Goal: Task Accomplishment & Management: Manage account settings

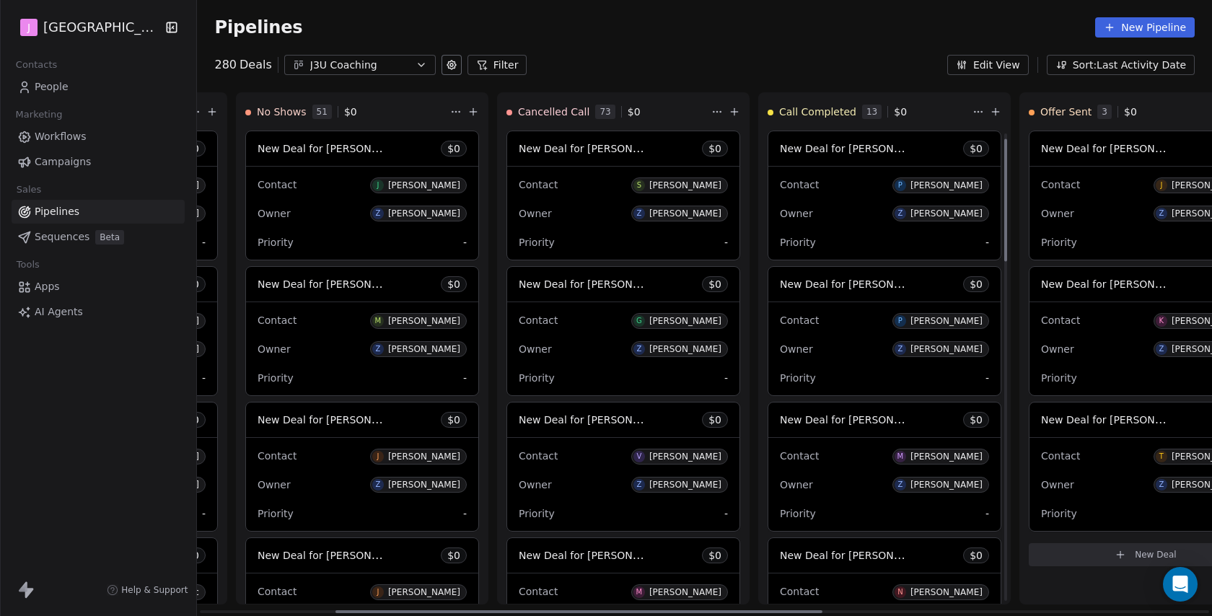
scroll to position [39, 0]
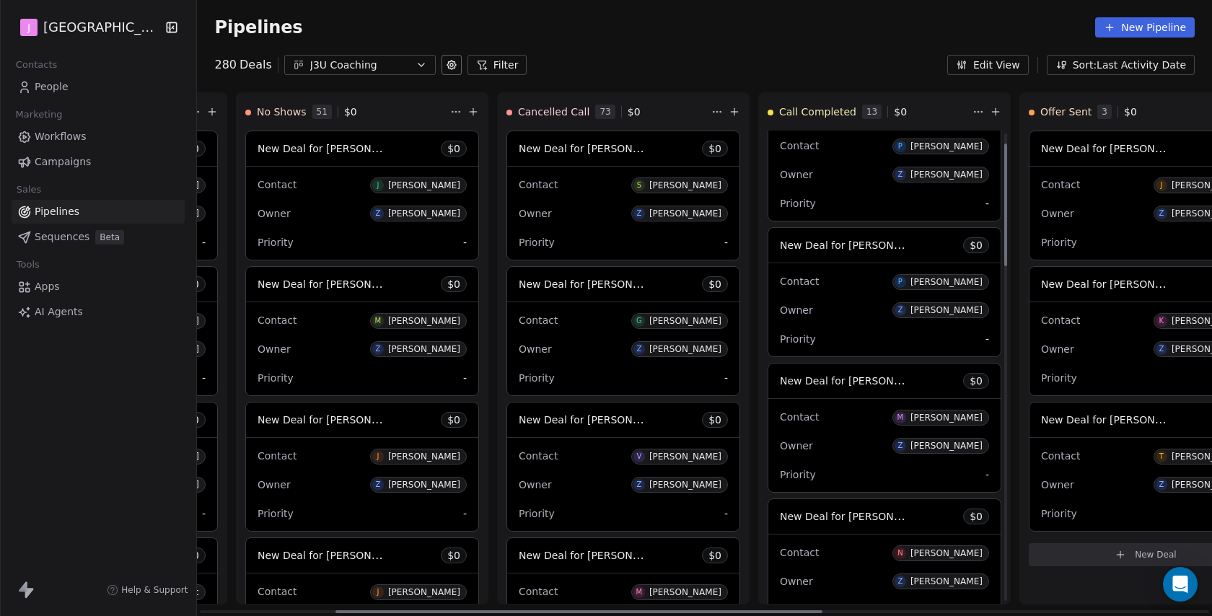
click at [827, 381] on span "New Deal for [PERSON_NAME]" at bounding box center [856, 381] width 152 height 14
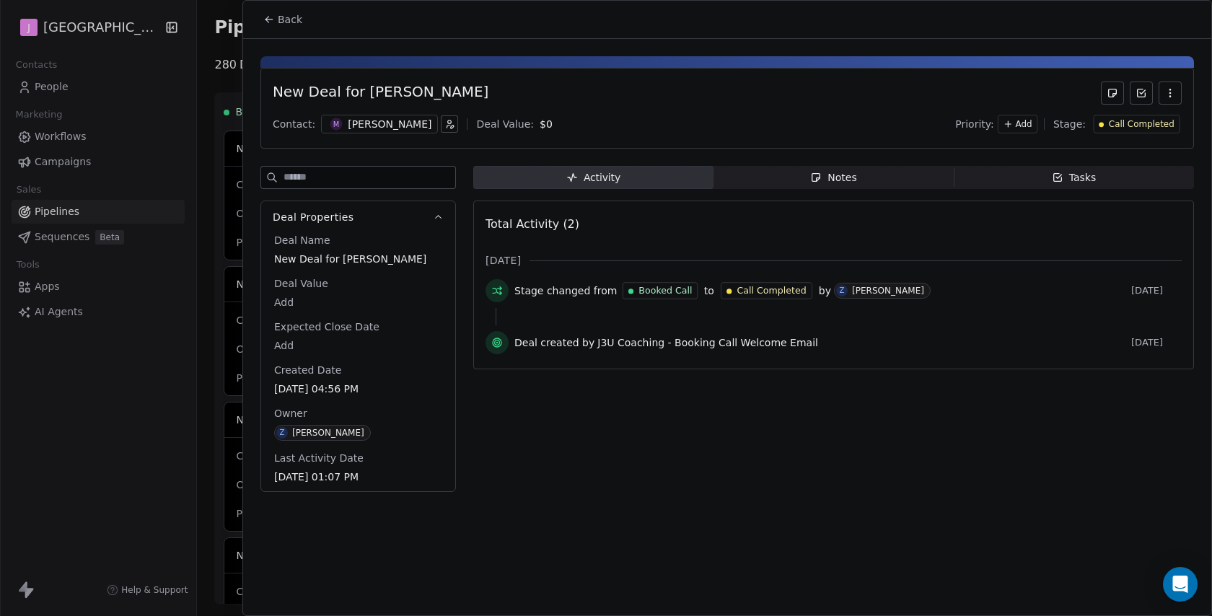
click at [285, 303] on body "J J3 University Contacts People Marketing Workflows Campaigns Sales Pipelines S…" at bounding box center [606, 308] width 1212 height 616
type input "*****"
click at [1166, 121] on html "J J3 University Contacts People Marketing Workflows Campaigns Sales Pipelines S…" at bounding box center [606, 308] width 1212 height 616
click at [1149, 125] on span "Call Completed" at bounding box center [1142, 124] width 66 height 12
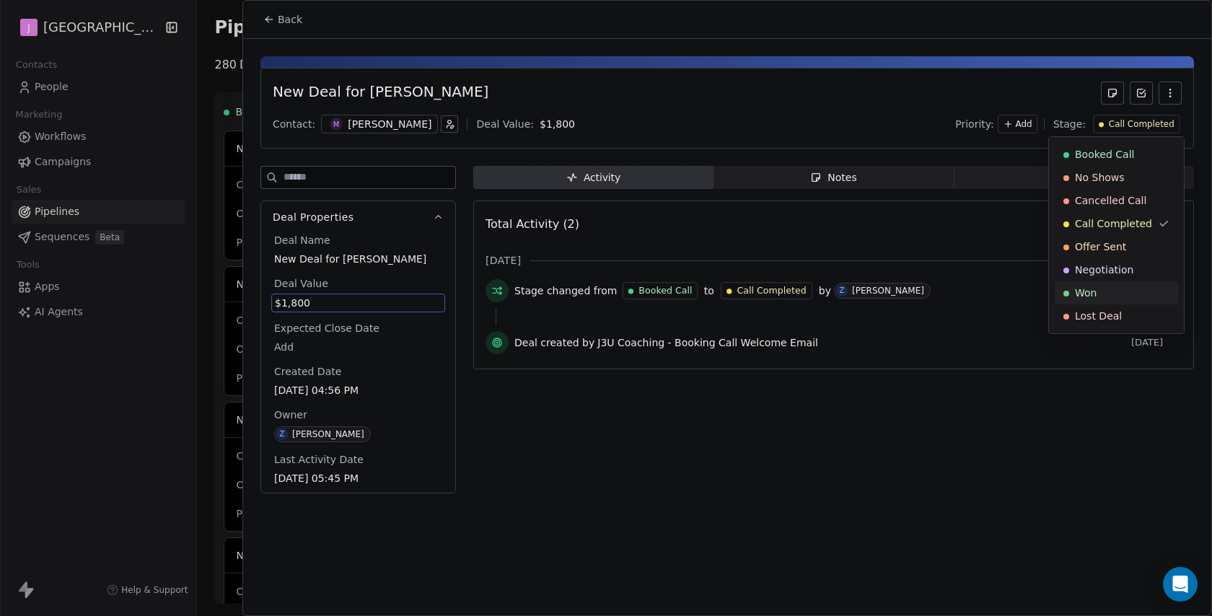
click at [1103, 286] on div "Won" at bounding box center [1116, 293] width 106 height 14
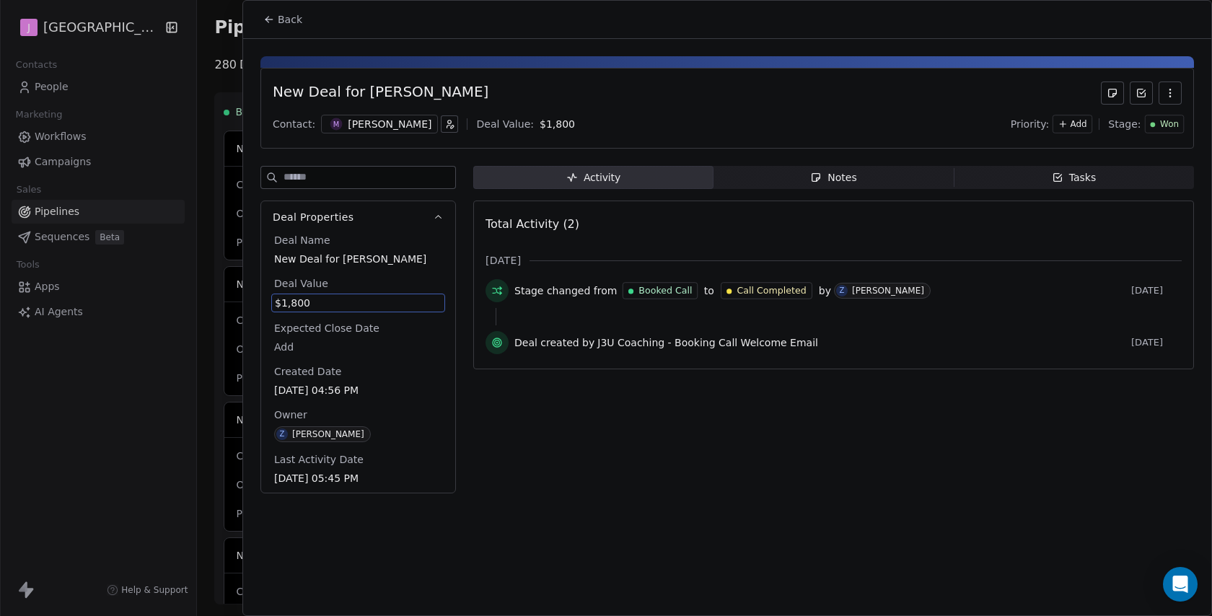
click at [297, 18] on span "Back" at bounding box center [290, 19] width 25 height 14
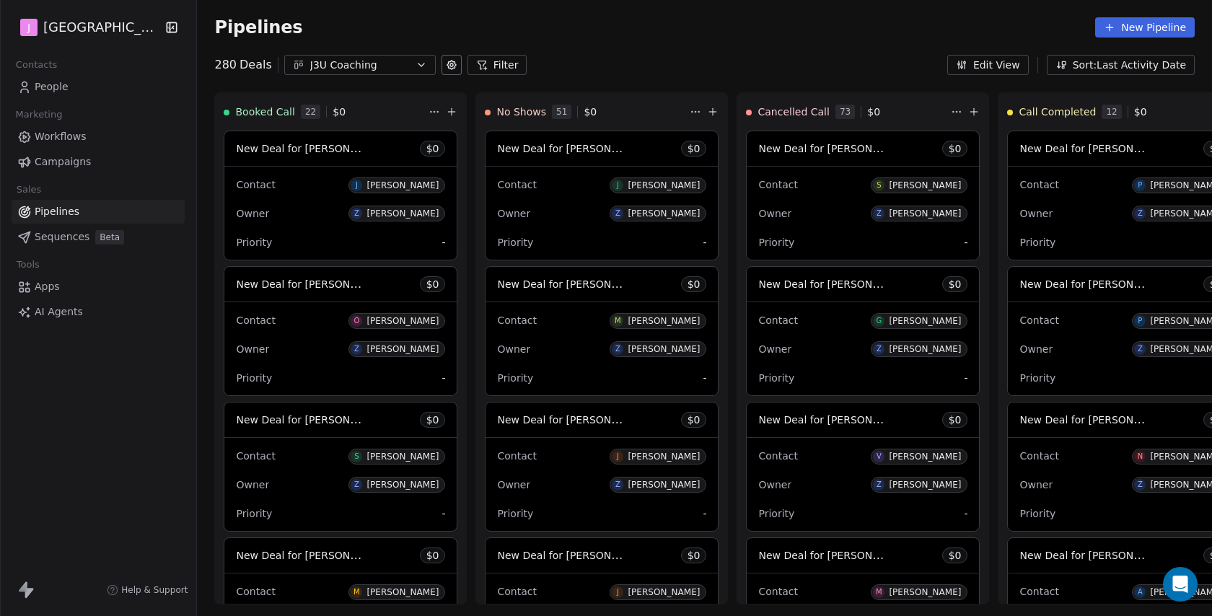
click at [58, 87] on span "People" at bounding box center [52, 86] width 34 height 15
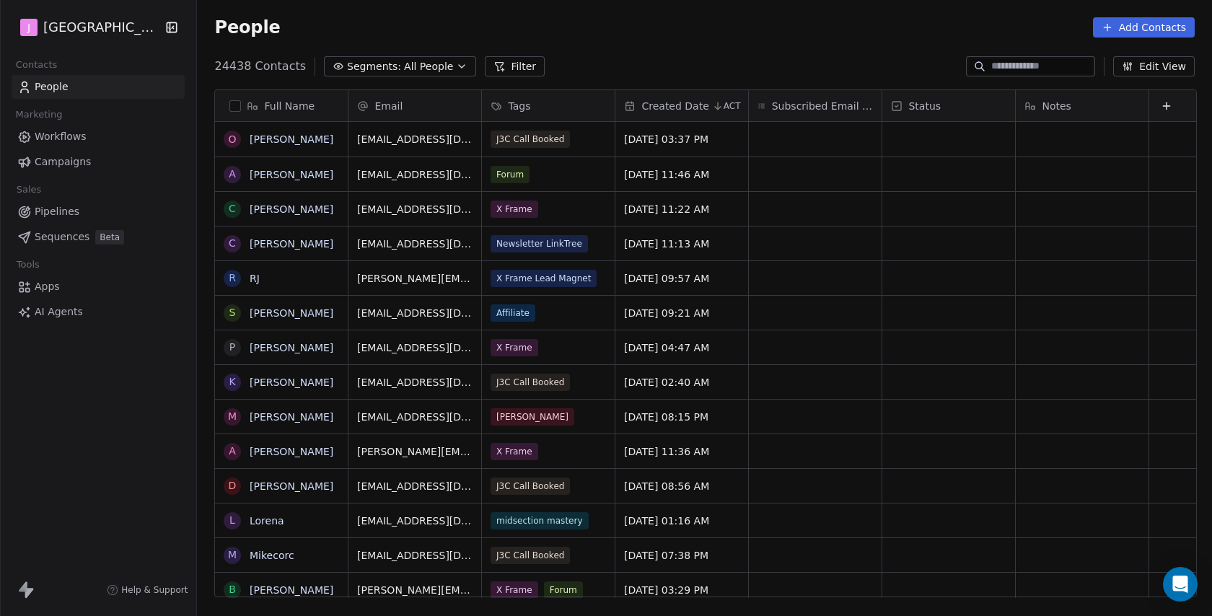
scroll to position [542, 1017]
click at [1041, 74] on div at bounding box center [1030, 66] width 129 height 20
paste input "**********"
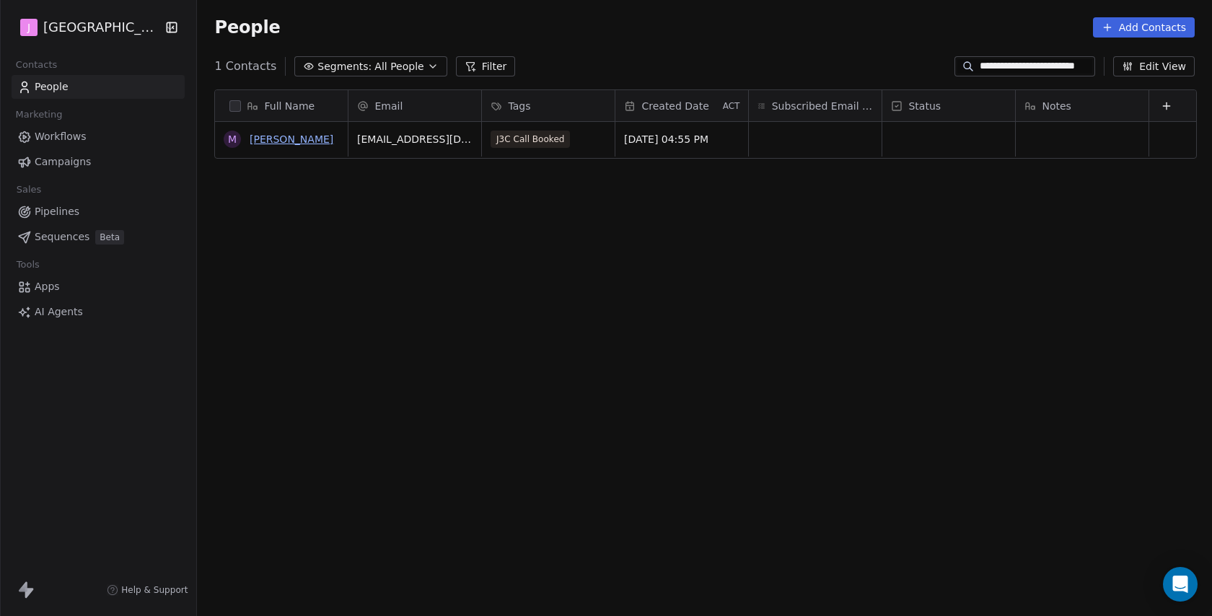
type input "**********"
click at [323, 144] on link "[PERSON_NAME]" at bounding box center [292, 139] width 84 height 12
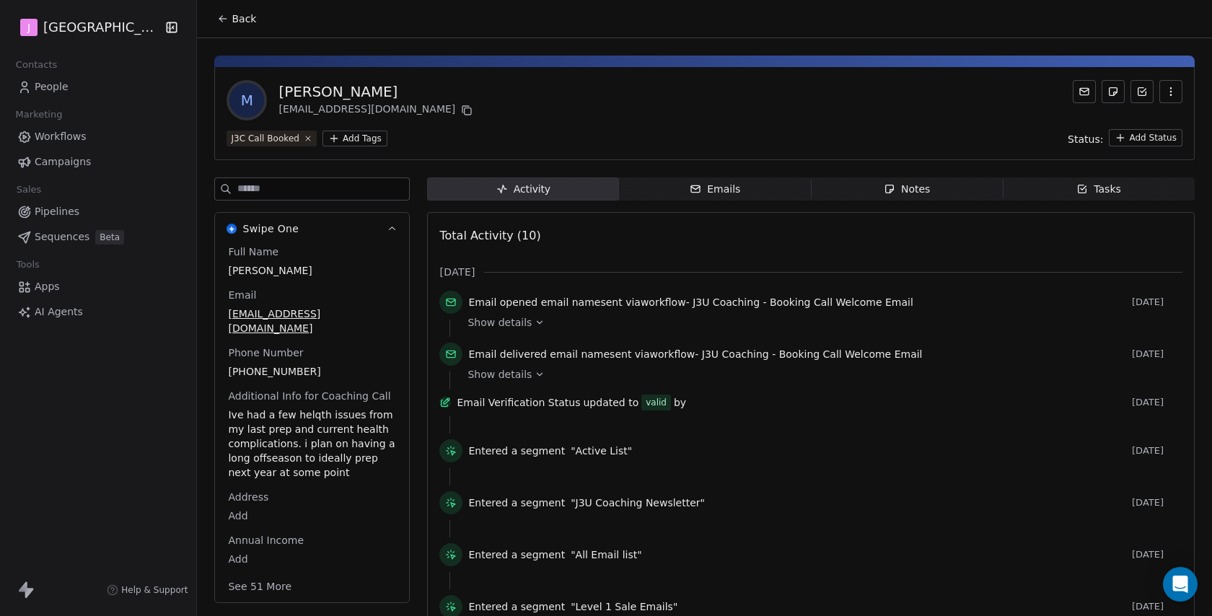
click at [278, 573] on button "See 51 More" at bounding box center [259, 586] width 81 height 26
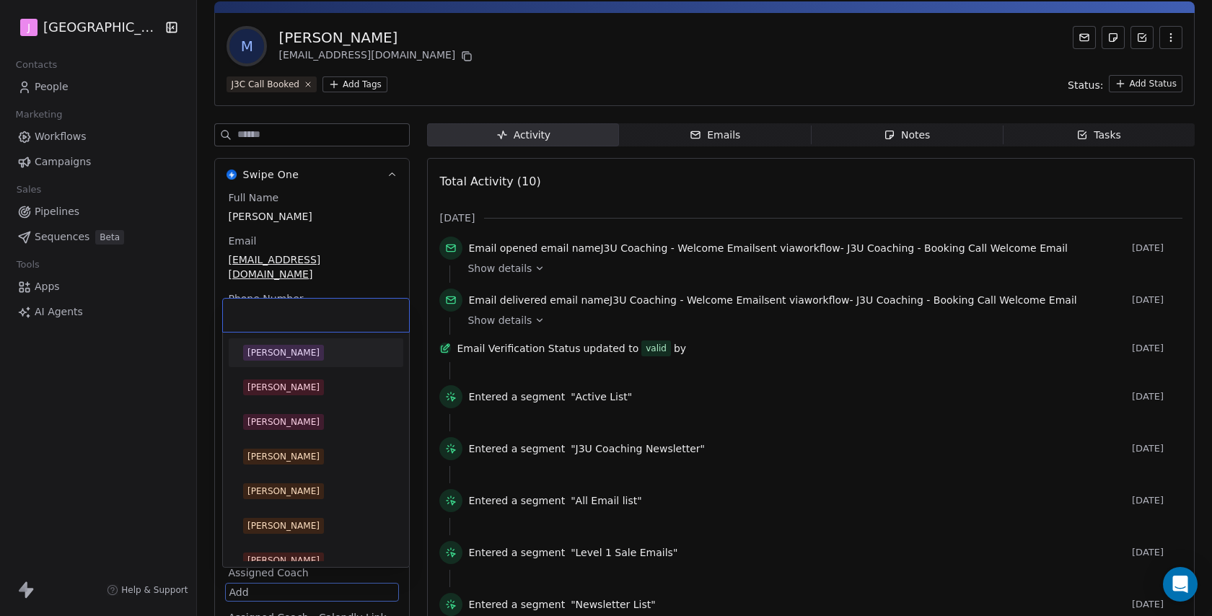
click at [237, 575] on html "J J3 University Contacts People Marketing Workflows Campaigns Sales Pipelines S…" at bounding box center [606, 308] width 1212 height 616
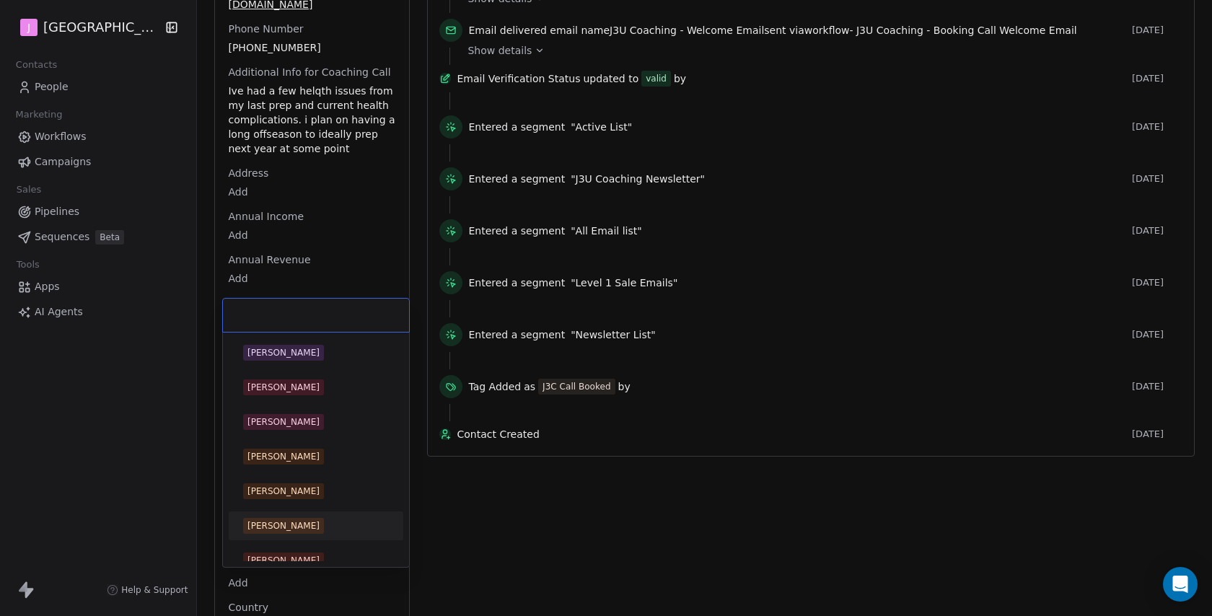
click at [298, 522] on span "Chris Perry" at bounding box center [283, 526] width 81 height 16
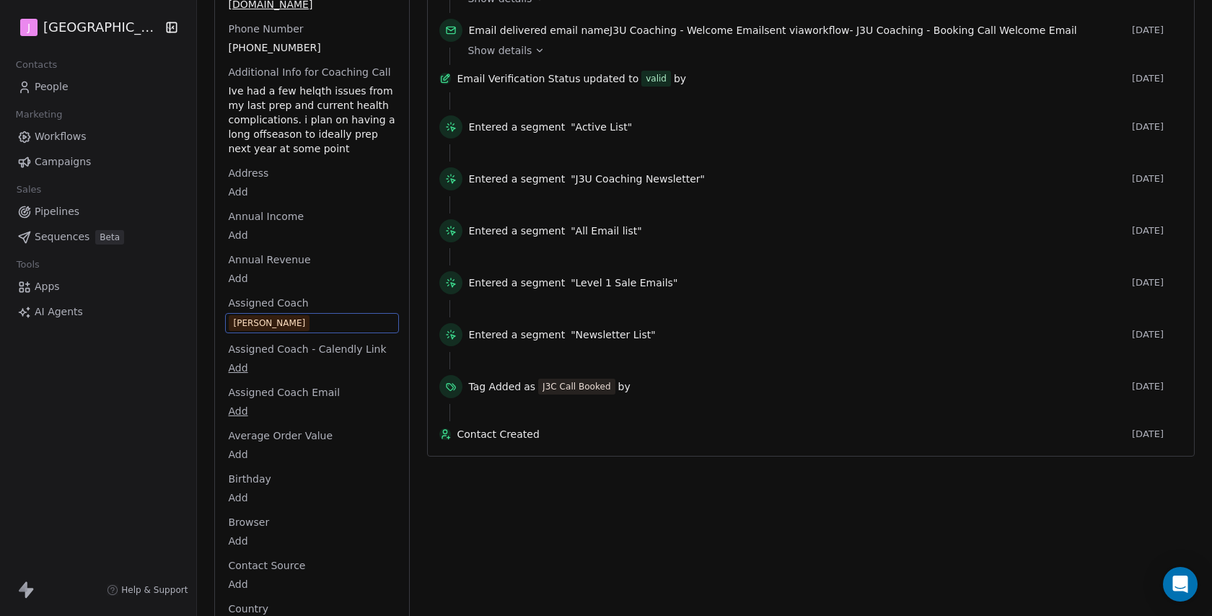
scroll to position [0, 0]
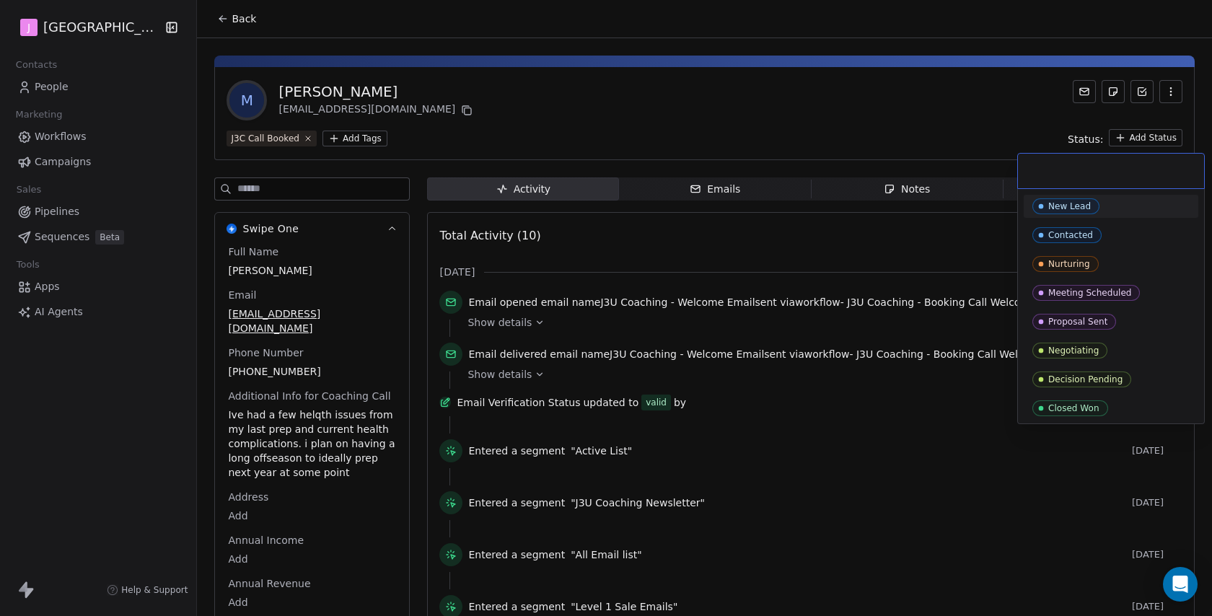
click at [1175, 133] on html "J J3 University Contacts People Marketing Workflows Campaigns Sales Pipelines S…" at bounding box center [606, 308] width 1212 height 616
click at [1071, 406] on div "Closed Won" at bounding box center [1073, 408] width 51 height 10
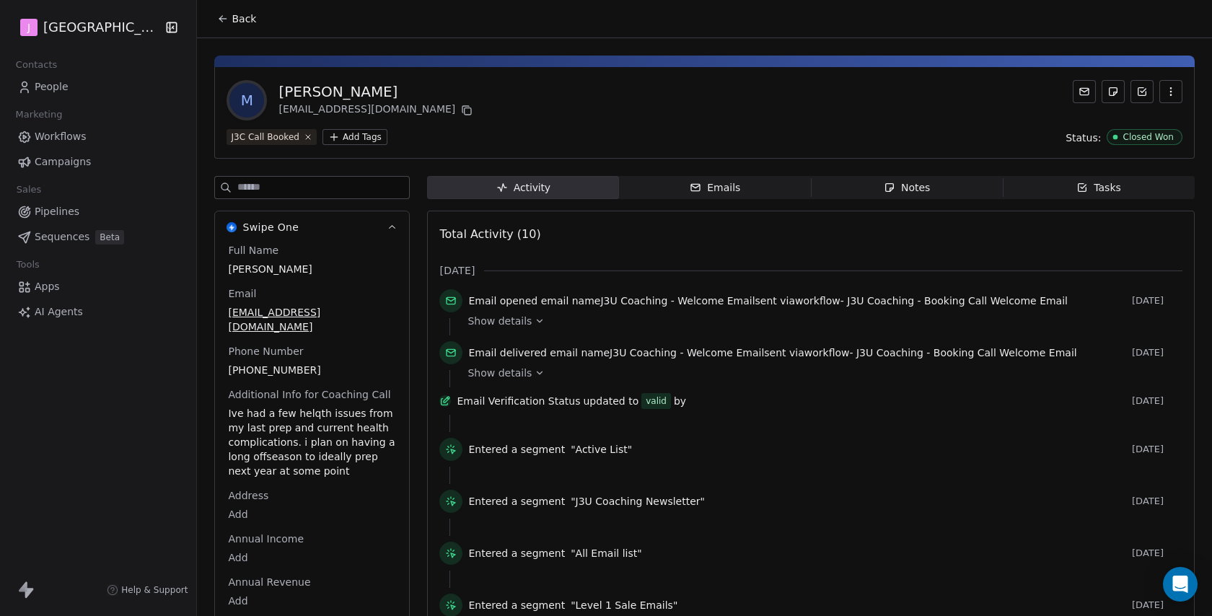
click at [249, 22] on span "Back" at bounding box center [244, 19] width 25 height 14
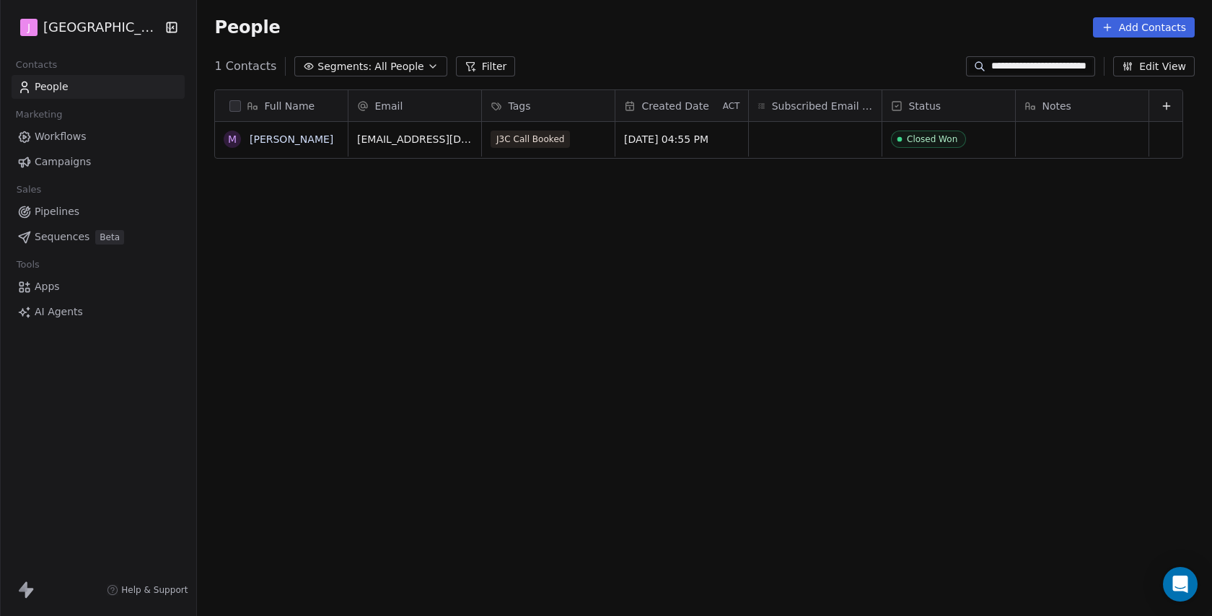
scroll to position [542, 1017]
click at [63, 142] on span "Workflows" at bounding box center [61, 136] width 52 height 15
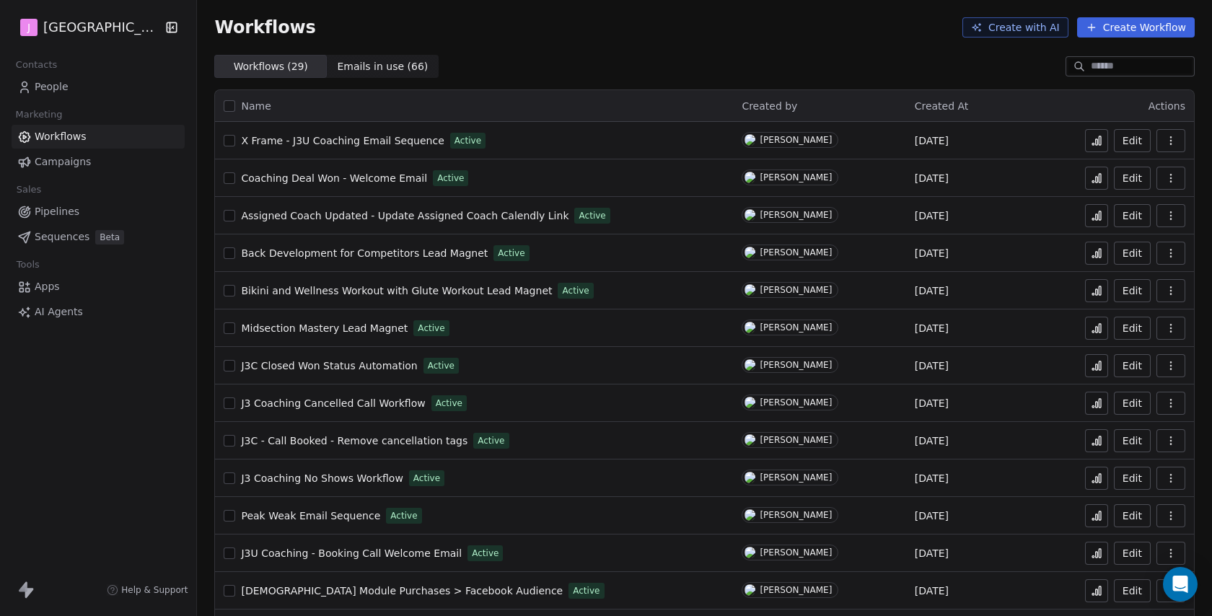
click at [66, 214] on span "Pipelines" at bounding box center [57, 211] width 45 height 15
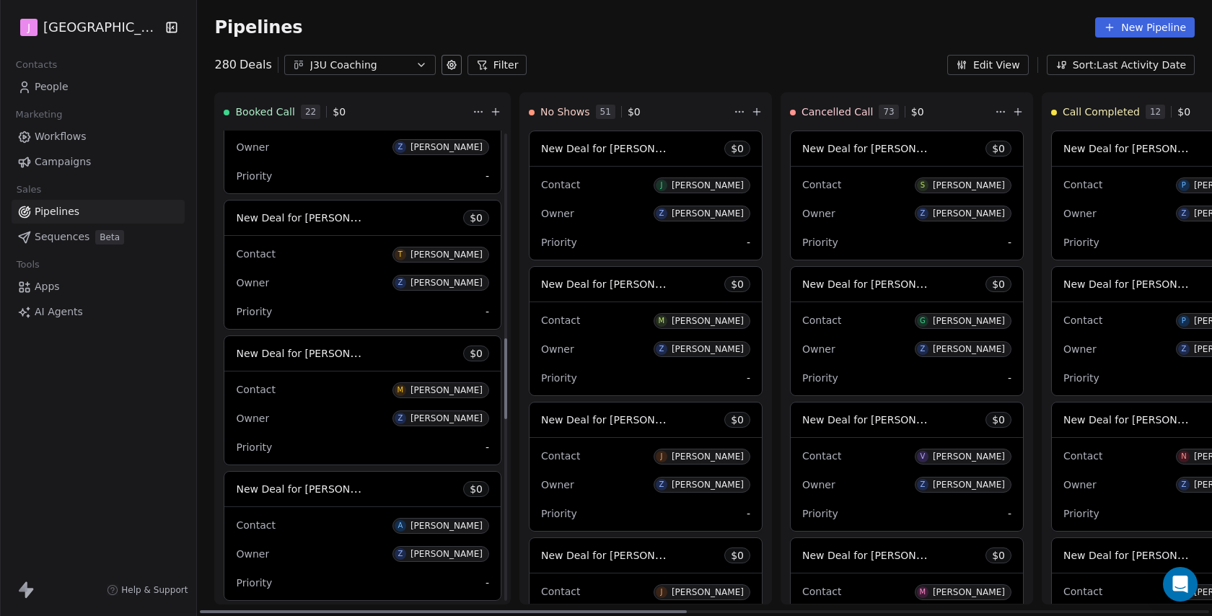
scroll to position [1396, 0]
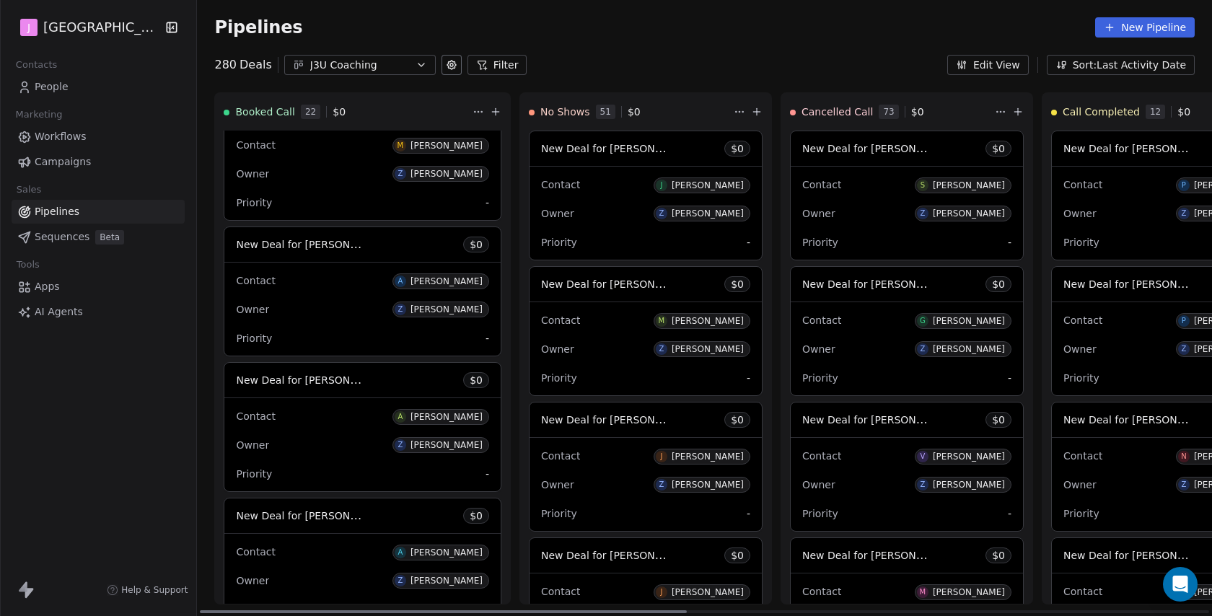
click at [339, 251] on span "New Deal for [PERSON_NAME]" at bounding box center [312, 244] width 152 height 14
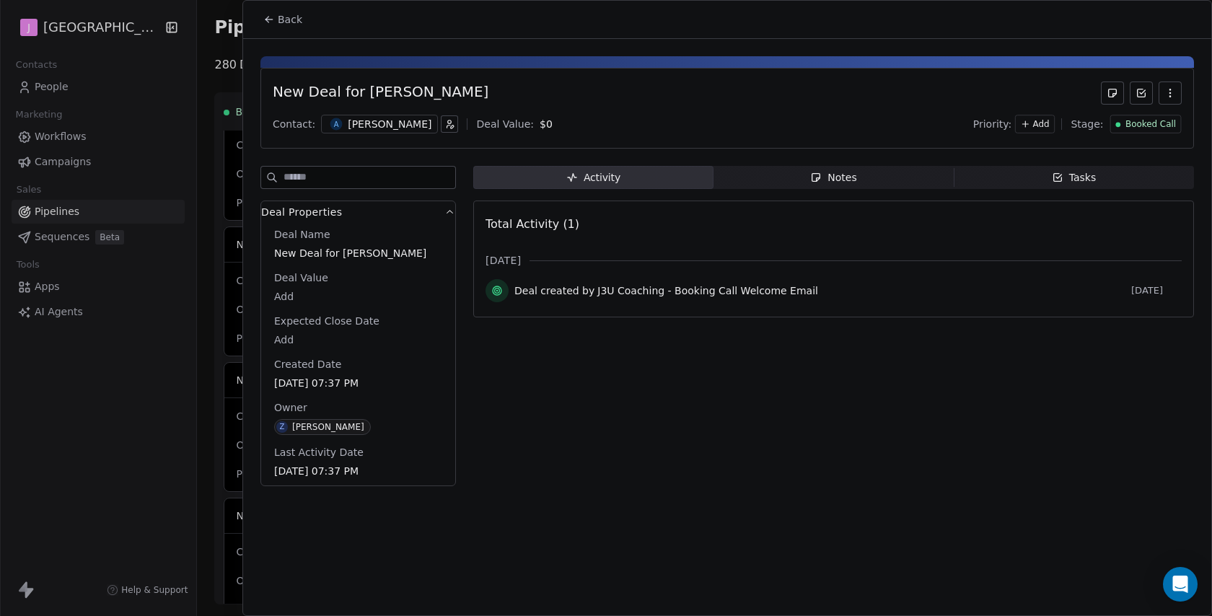
click at [1144, 125] on span "Booked Call" at bounding box center [1150, 124] width 50 height 12
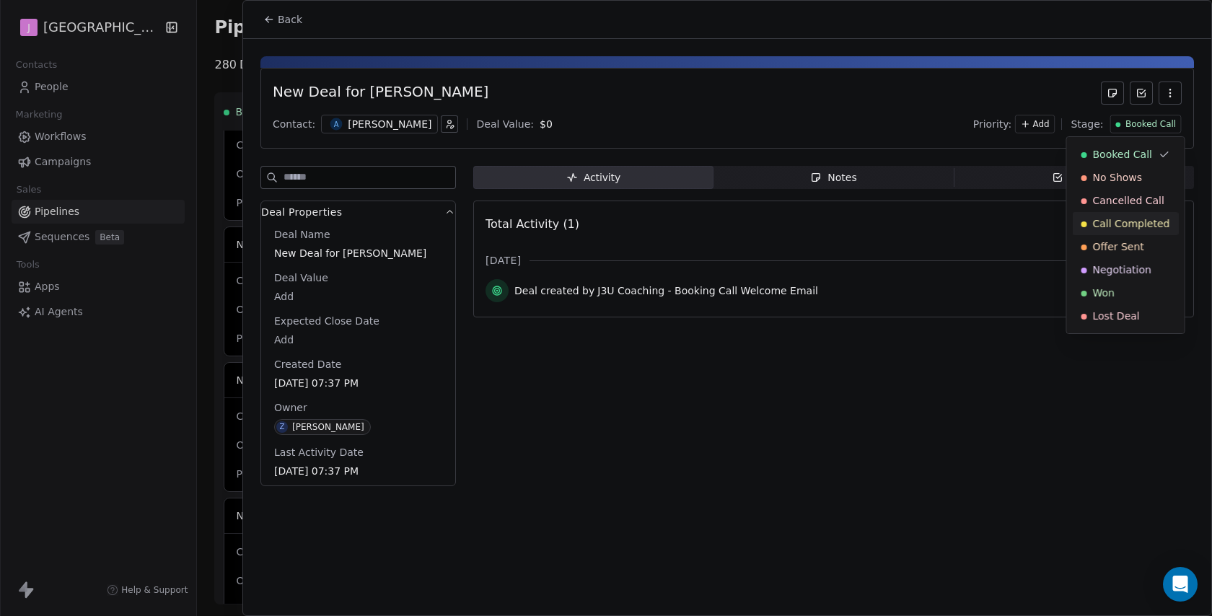
click at [1138, 221] on span "Call Completed" at bounding box center [1131, 223] width 77 height 14
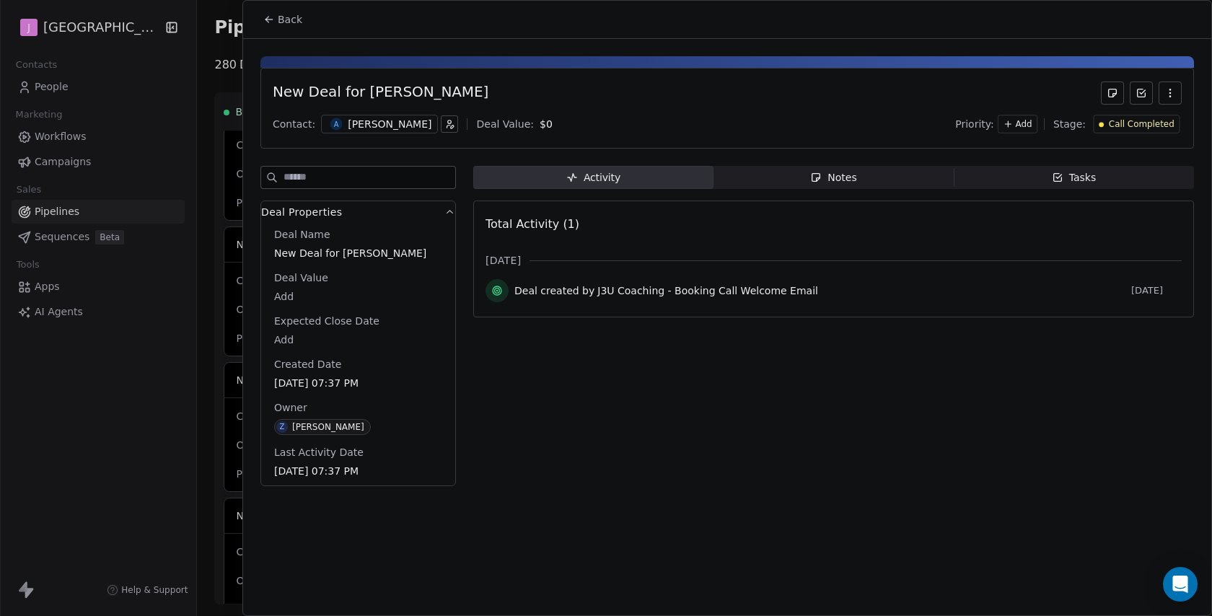
click at [289, 26] on span "Back" at bounding box center [290, 19] width 25 height 14
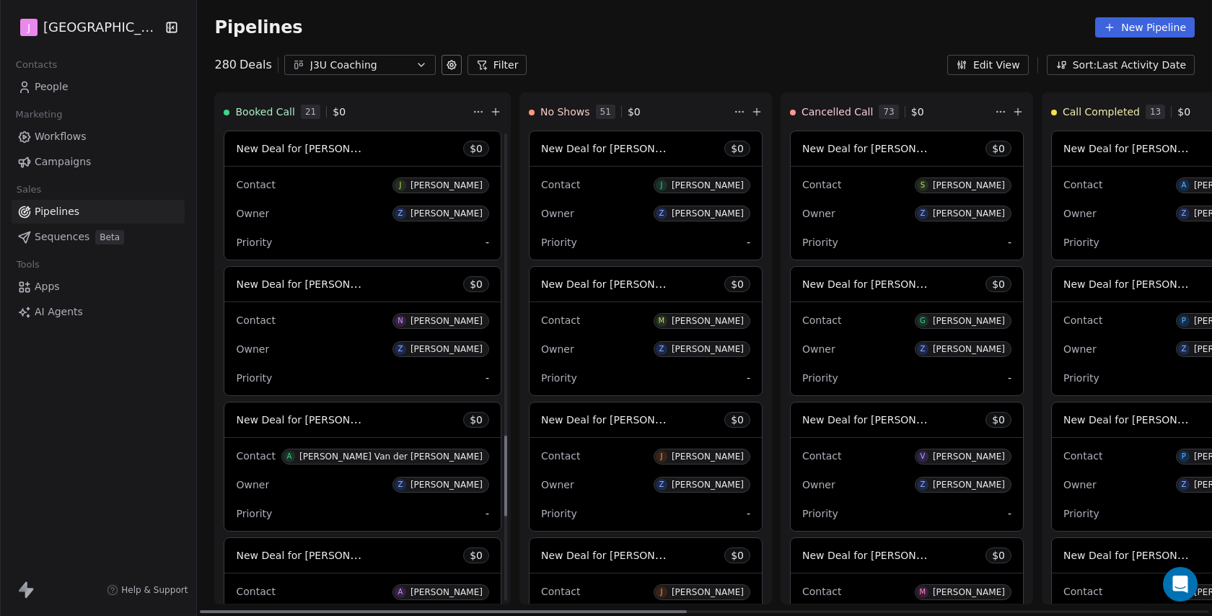
scroll to position [1892, 0]
